Goal: Task Accomplishment & Management: Complete application form

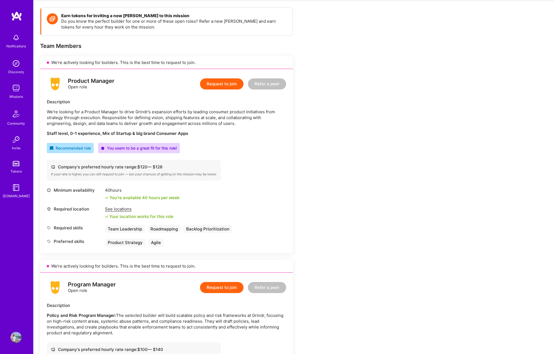
scroll to position [114, 0]
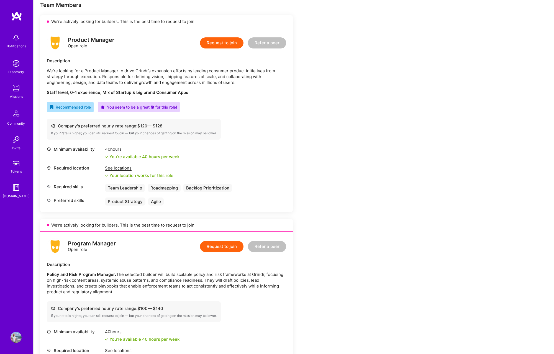
click at [218, 41] on button "Request to join" at bounding box center [221, 42] width 43 height 11
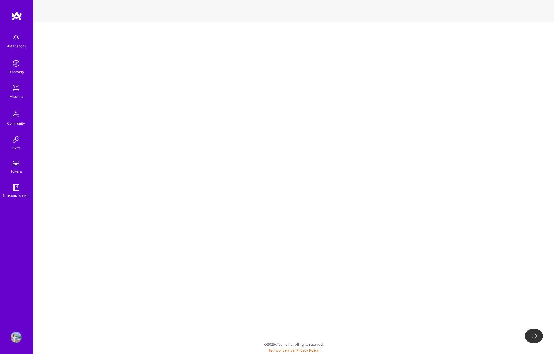
select select "CA"
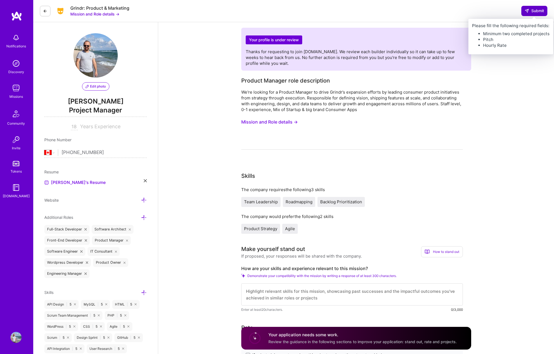
click at [536, 11] on span "Submit" at bounding box center [533, 11] width 19 height 6
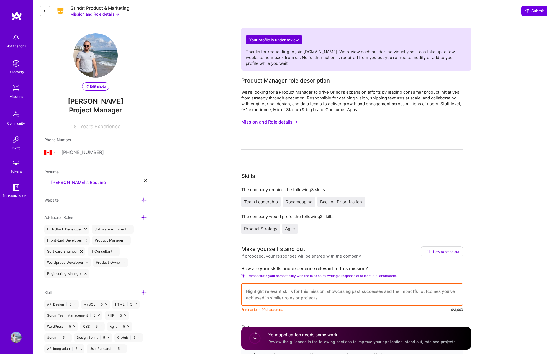
click at [308, 297] on textarea at bounding box center [351, 294] width 221 height 22
click at [369, 291] on textarea "I have worked with Nestle Purina as a technical product owner. I also have 8 ye…" at bounding box center [351, 294] width 221 height 22
click at [384, 291] on textarea "I have worked with Nestle Purina as a technical product owner building a loyalt…" at bounding box center [351, 294] width 221 height 22
click at [385, 291] on textarea "I have worked with Nestle Purina as a technical product owner building a loyalt…" at bounding box center [351, 294] width 221 height 22
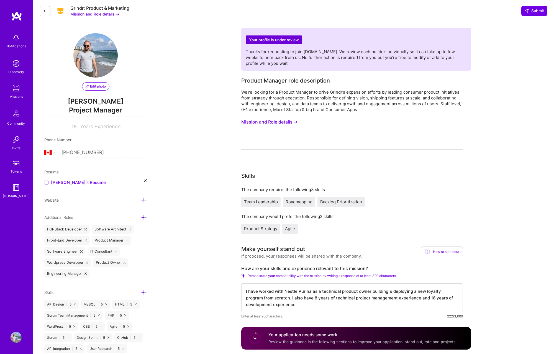
click at [274, 297] on textarea "I have worked with Nestle Purina as a technical product owner building & deploy…" at bounding box center [351, 297] width 221 height 29
drag, startPoint x: 274, startPoint y: 297, endPoint x: 278, endPoint y: 297, distance: 4.2
click at [278, 297] on textarea "I have worked with Nestle Purina as a technical product owner building & deploy…" at bounding box center [351, 297] width 221 height 29
drag, startPoint x: 307, startPoint y: 297, endPoint x: 313, endPoint y: 298, distance: 5.9
click at [307, 297] on textarea "I have worked with Nestle Purina as a technical product owner building & deploy…" at bounding box center [351, 297] width 221 height 29
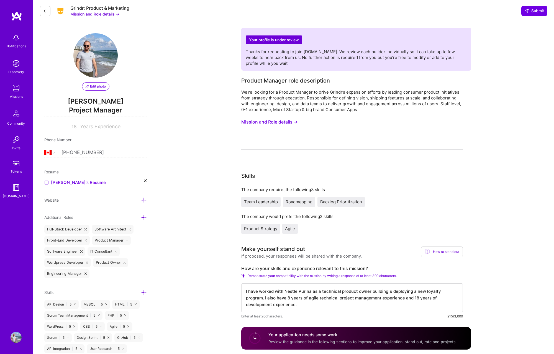
click at [271, 297] on textarea "I have worked with Nestle Purina as a technical product owner building & deploy…" at bounding box center [351, 297] width 221 height 29
click at [356, 303] on textarea "I have worked with Nestle Purina as a technical product owner building & deploy…" at bounding box center [351, 297] width 221 height 29
click at [416, 299] on textarea "I have worked with Nestle Purina as a technical product owner building & deploy…" at bounding box center [351, 297] width 221 height 29
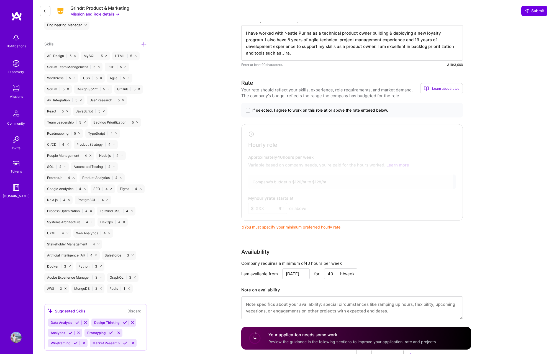
scroll to position [249, 0]
type textarea "I have worked with Nestle Purina as a technical product owner building & deploy…"
click at [309, 108] on span "If selected, I agree to work on this role at or above the rate entered below." at bounding box center [320, 110] width 136 height 6
click at [0, 0] on input "If selected, I agree to work on this role at or above the rate entered below." at bounding box center [0, 0] width 0 height 0
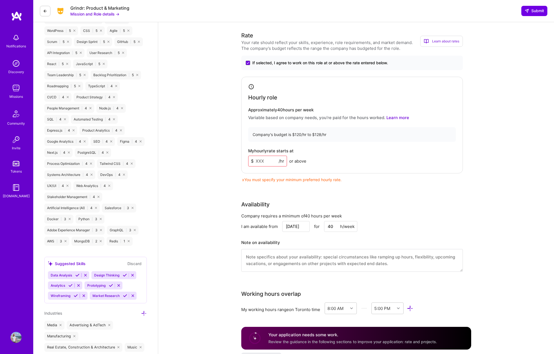
scroll to position [296, 0]
click at [267, 162] on input at bounding box center [267, 160] width 39 height 11
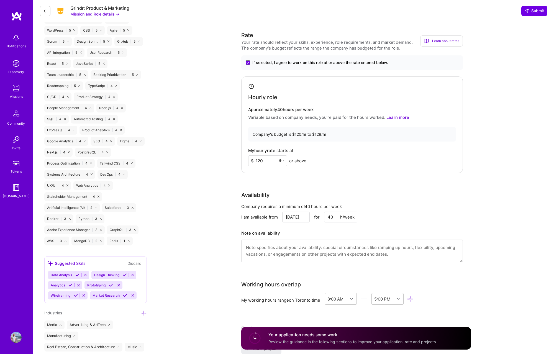
type input "120"
click at [256, 200] on div "29" at bounding box center [257, 200] width 7 height 7
click at [298, 217] on input "[DATE]" at bounding box center [295, 217] width 27 height 11
click at [256, 189] on div "22" at bounding box center [257, 191] width 7 height 7
type input "[DATE]"
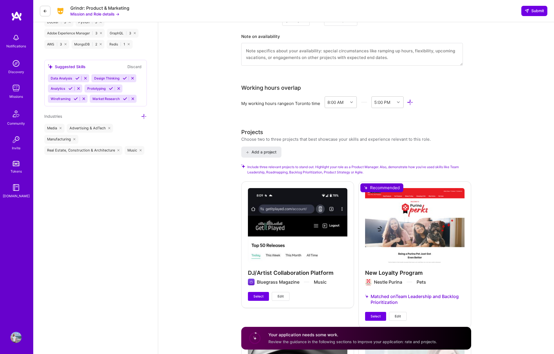
scroll to position [519, 0]
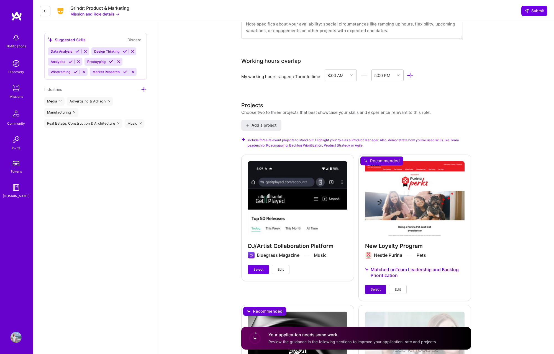
click at [379, 290] on span "Select" at bounding box center [375, 289] width 10 height 5
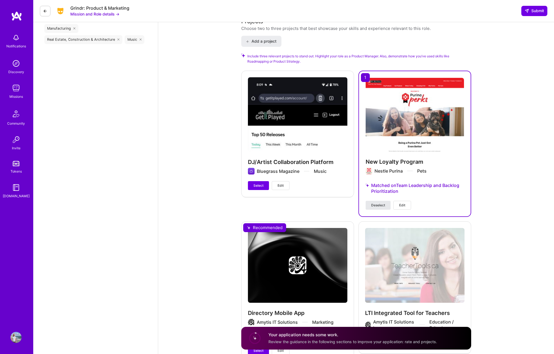
scroll to position [680, 0]
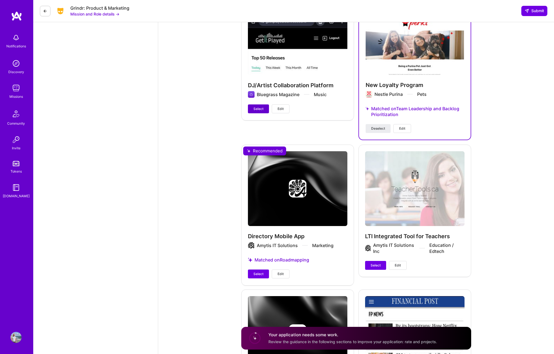
click at [257, 110] on span "Select" at bounding box center [258, 108] width 10 height 5
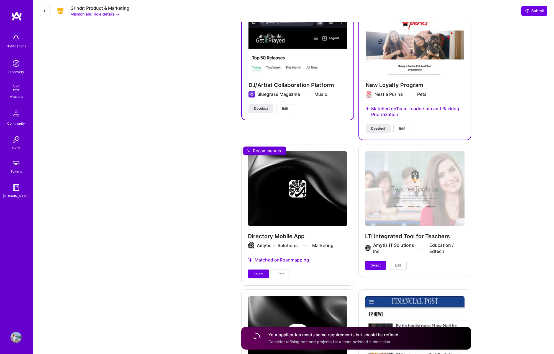
scroll to position [781, 0]
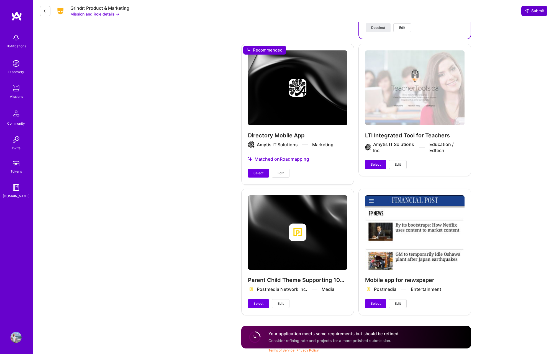
click at [530, 8] on span "Submit" at bounding box center [533, 11] width 19 height 6
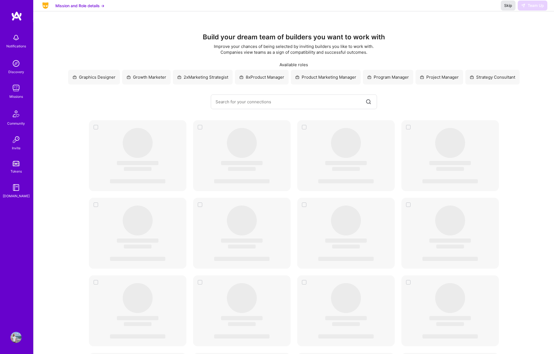
click at [504, 8] on span "Skip" at bounding box center [508, 6] width 8 height 6
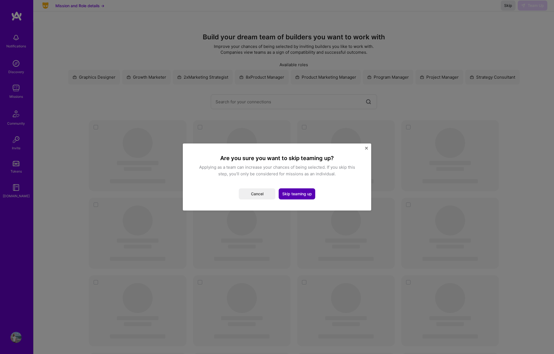
click at [301, 194] on button "Skip teaming up" at bounding box center [297, 193] width 37 height 11
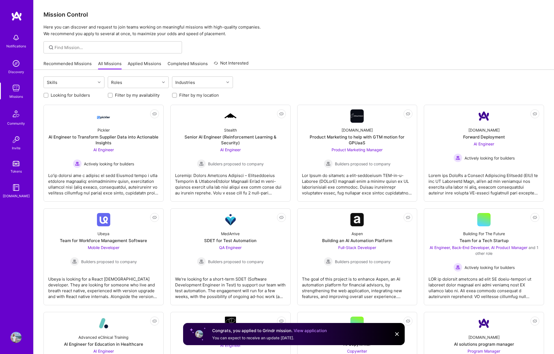
click at [9, 83] on link "Missions" at bounding box center [16, 91] width 34 height 17
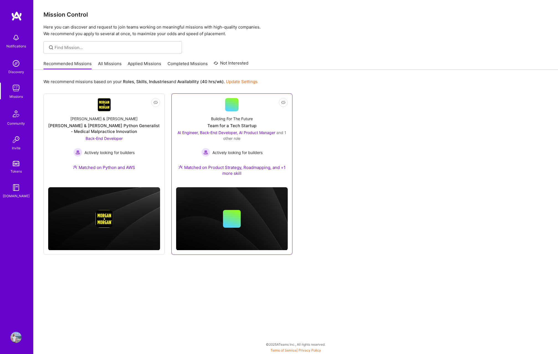
click at [254, 160] on div "Building For The Future Team for a Tech Startup AI Engineer, Back-End Developer…" at bounding box center [232, 146] width 112 height 71
